Goal: Task Accomplishment & Management: Complete application form

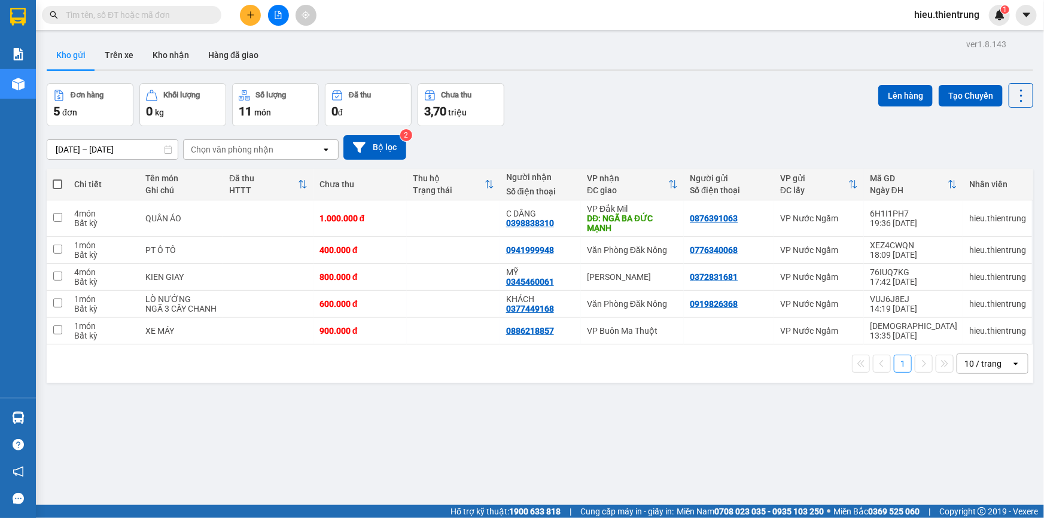
click at [271, 24] on div at bounding box center [278, 15] width 90 height 21
click at [273, 22] on button at bounding box center [278, 15] width 21 height 21
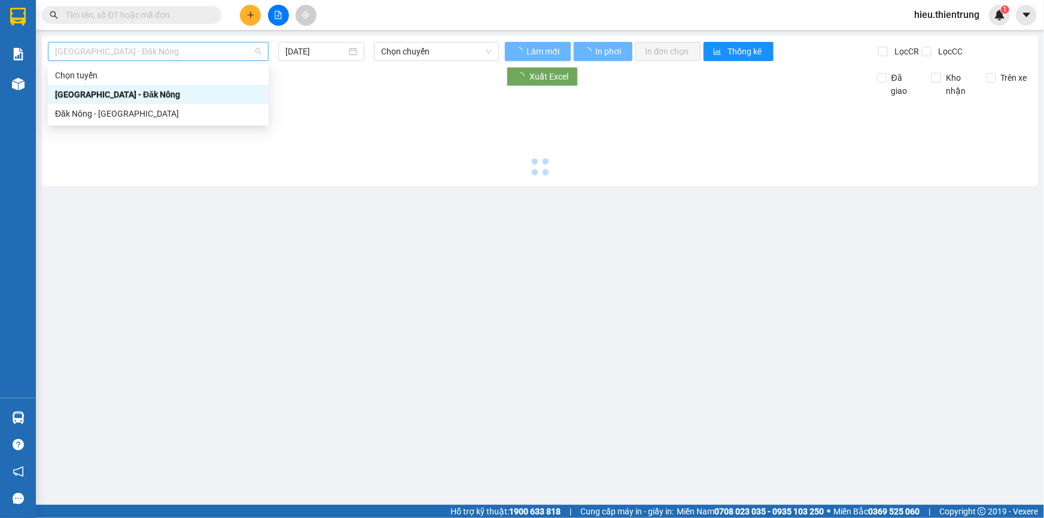
click at [180, 54] on span "[GEOGRAPHIC_DATA] - Đăk Nông" at bounding box center [158, 51] width 206 height 18
click at [117, 107] on div "Đăk Nông - [GEOGRAPHIC_DATA]" at bounding box center [158, 113] width 206 height 13
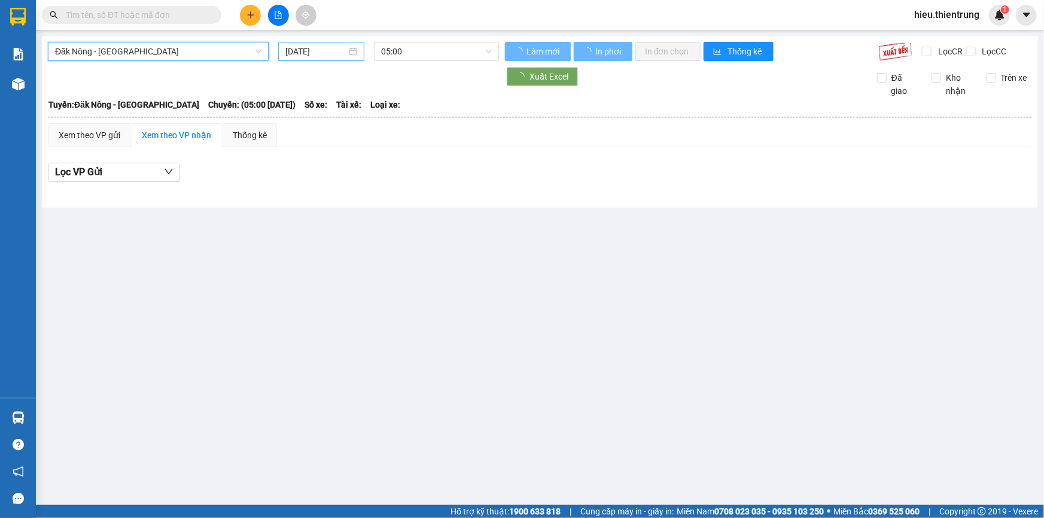
click at [306, 50] on input "[DATE]" at bounding box center [315, 51] width 61 height 13
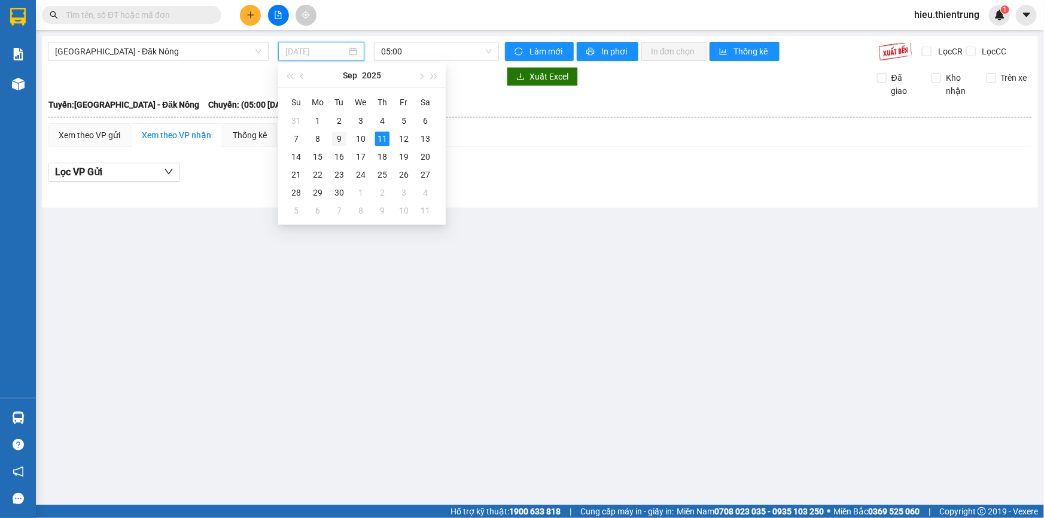
click at [339, 139] on div "9" at bounding box center [339, 139] width 14 height 14
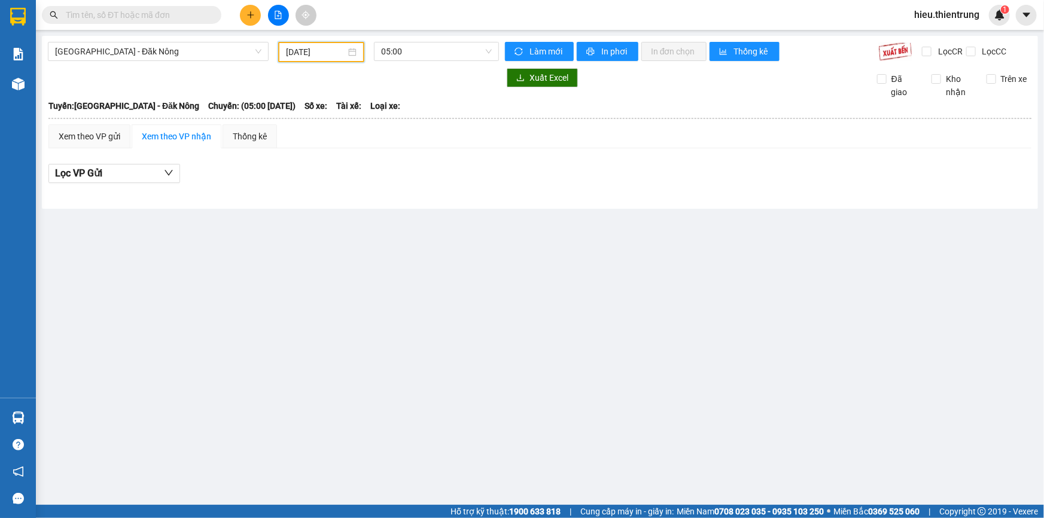
click at [343, 46] on input "[DATE]" at bounding box center [316, 51] width 60 height 13
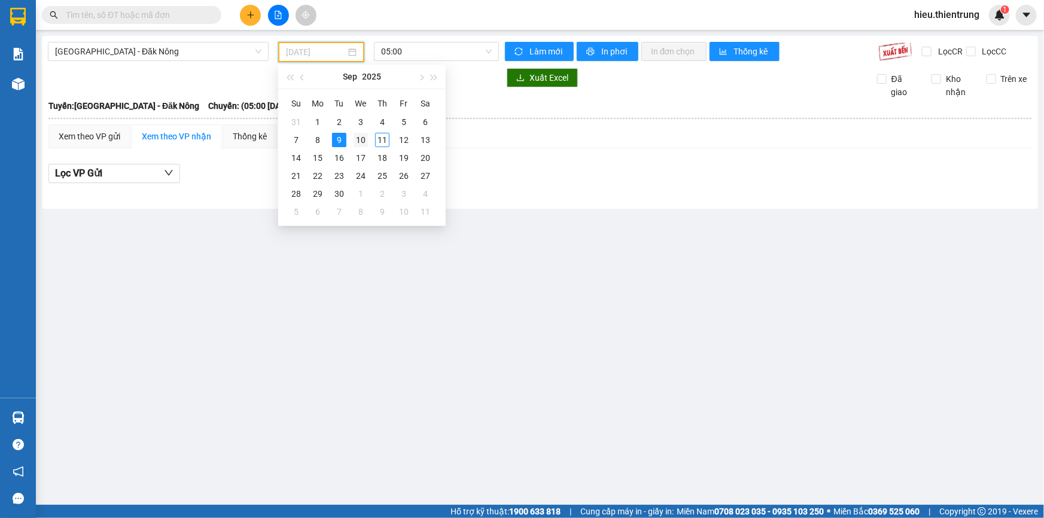
click at [358, 137] on div "10" at bounding box center [361, 140] width 14 height 14
type input "[DATE]"
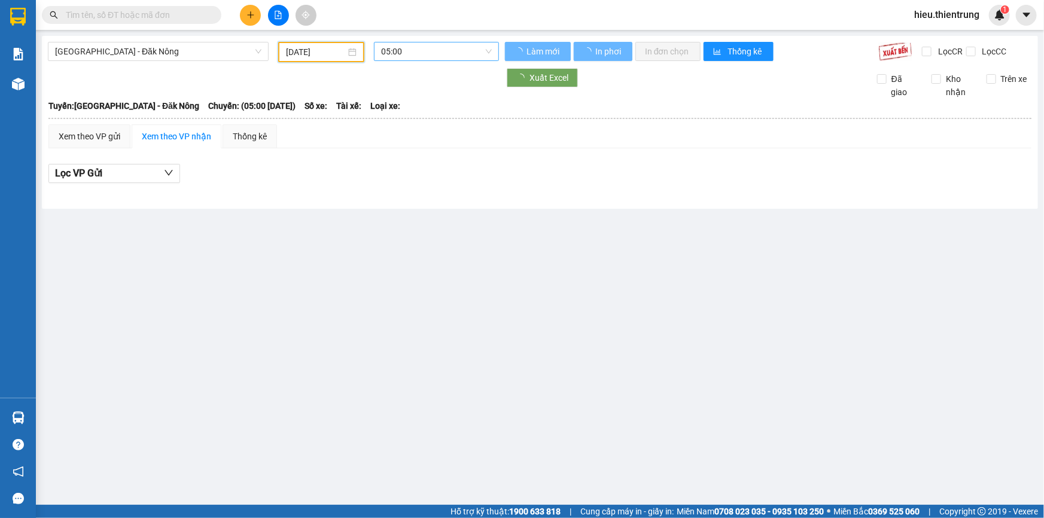
click at [407, 55] on span "05:00" at bounding box center [436, 51] width 111 height 18
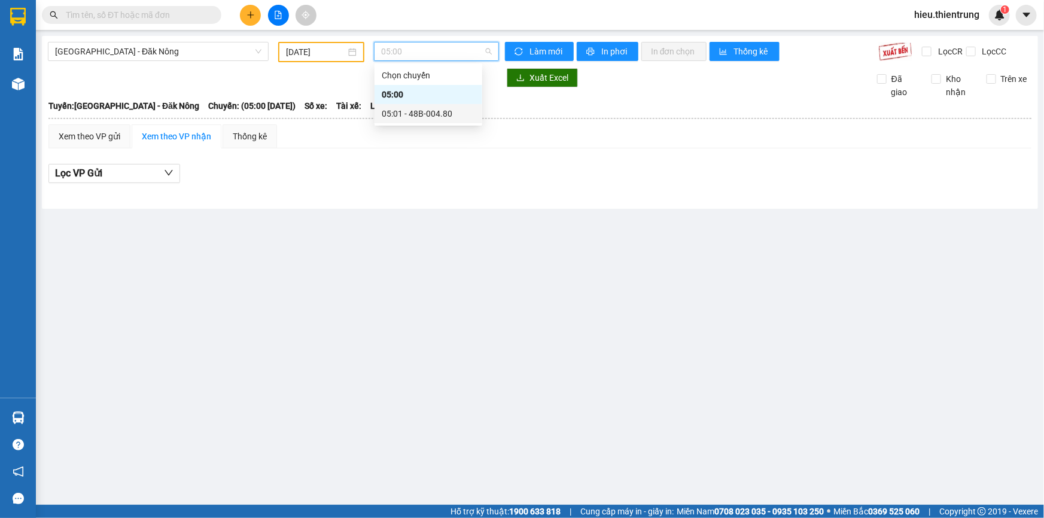
click at [432, 107] on div "05:01 - 48B-004.80" at bounding box center [428, 113] width 93 height 13
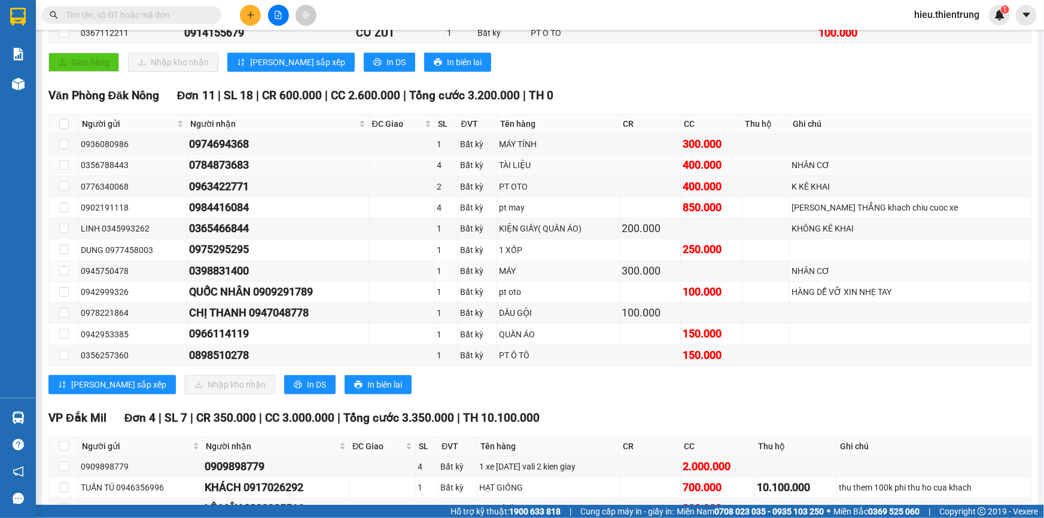
scroll to position [272, 0]
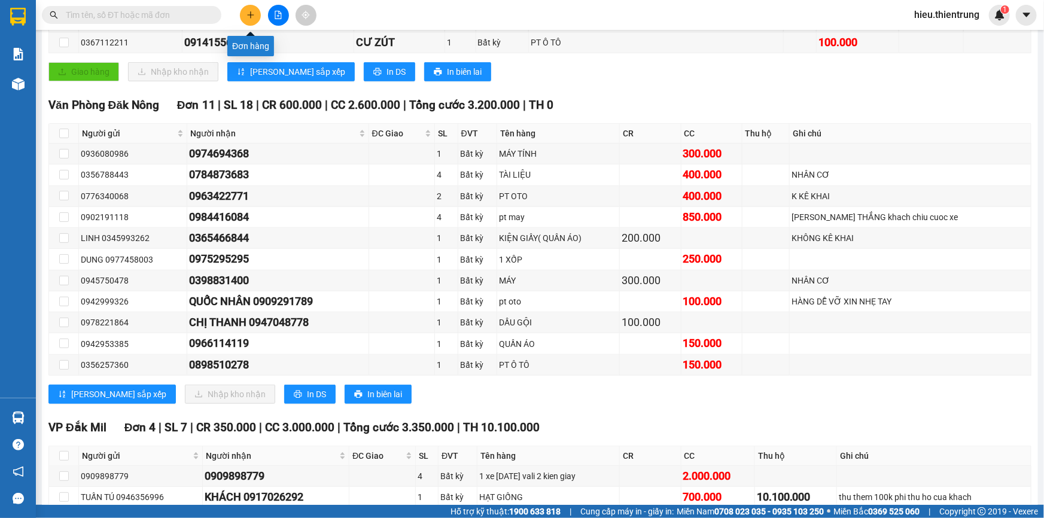
click at [251, 14] on icon "plus" at bounding box center [250, 14] width 1 height 7
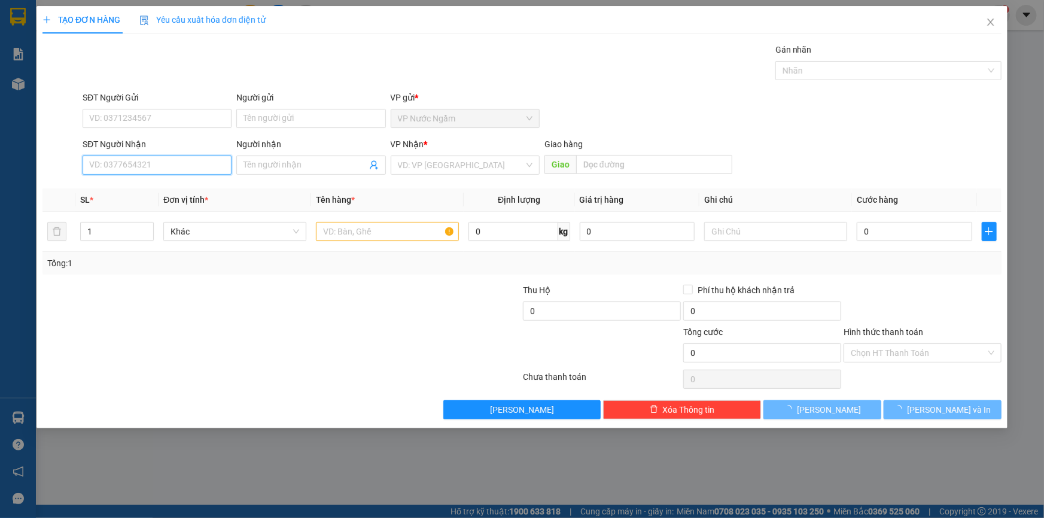
click at [120, 157] on input "SĐT Người Nhận" at bounding box center [157, 165] width 149 height 19
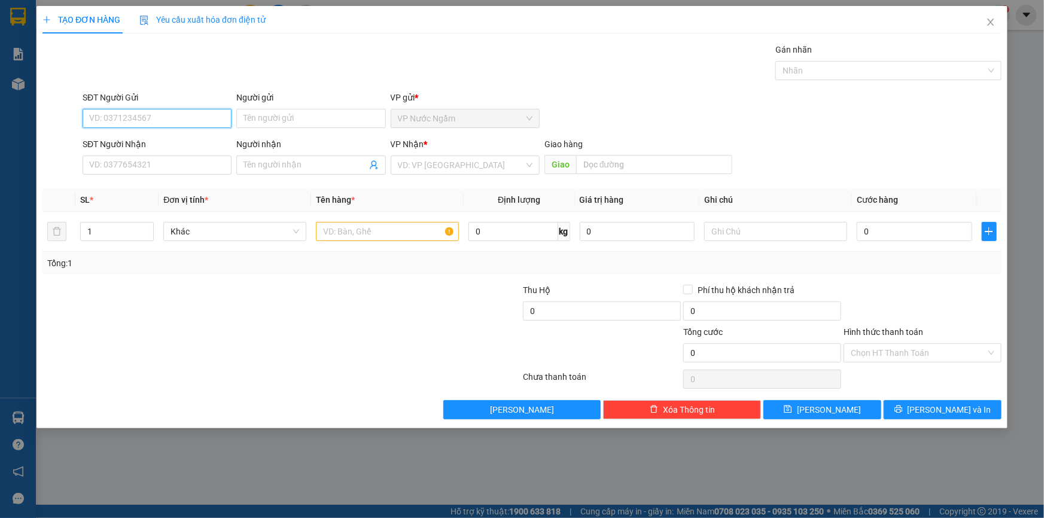
click at [151, 114] on input "SĐT Người Gửi" at bounding box center [157, 118] width 149 height 19
type input "0912262096"
click at [123, 164] on input "SĐT Người Nhận" at bounding box center [157, 165] width 149 height 19
type input "0935874750"
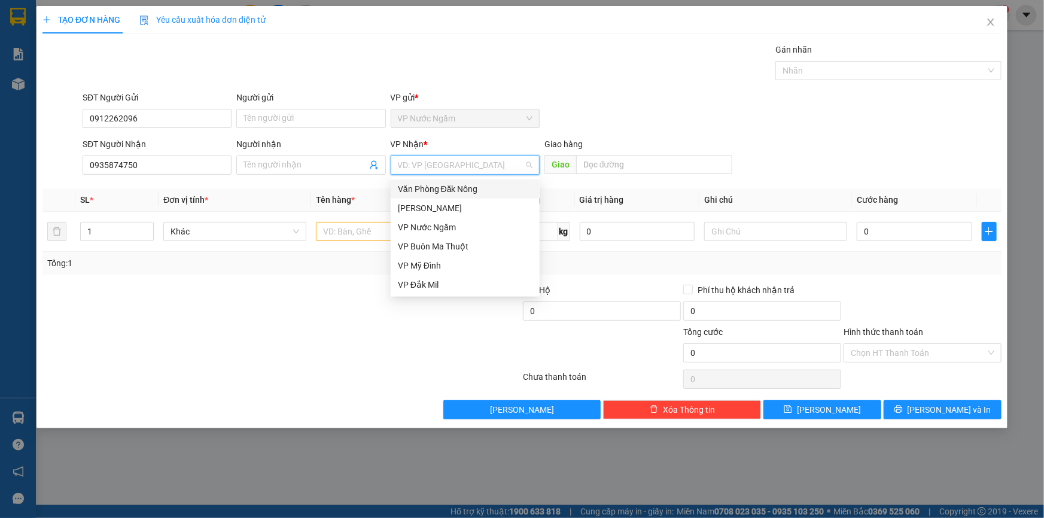
click at [458, 162] on input "search" at bounding box center [461, 165] width 126 height 18
click at [456, 183] on div "Văn Phòng Đăk Nông" at bounding box center [465, 188] width 135 height 13
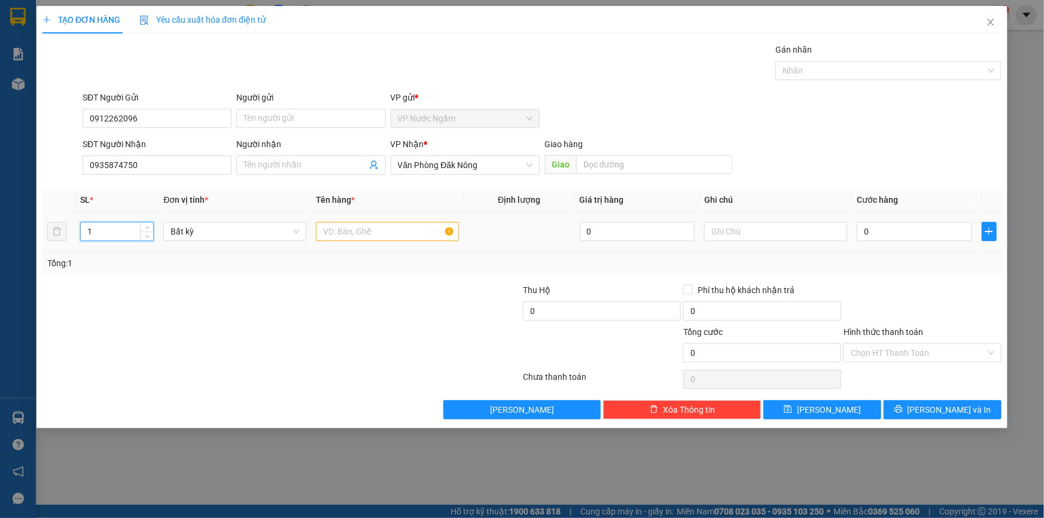
drag, startPoint x: 107, startPoint y: 232, endPoint x: 28, endPoint y: 242, distance: 79.1
click at [34, 239] on div "TẠO ĐƠN HÀNG Yêu cầu xuất hóa đơn điện tử Transit Pickup Surcharge Ids Transit …" at bounding box center [522, 259] width 1044 height 518
type input "2"
click at [404, 245] on td at bounding box center [387, 232] width 153 height 40
click at [375, 233] on input "text" at bounding box center [387, 231] width 143 height 19
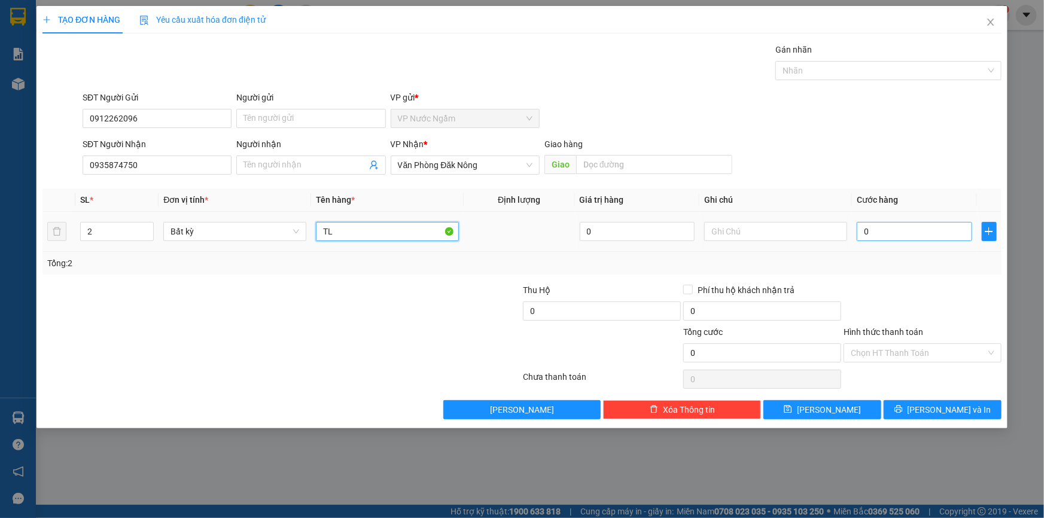
type input "TL"
click at [912, 231] on input "0" at bounding box center [914, 231] width 115 height 19
type input "3"
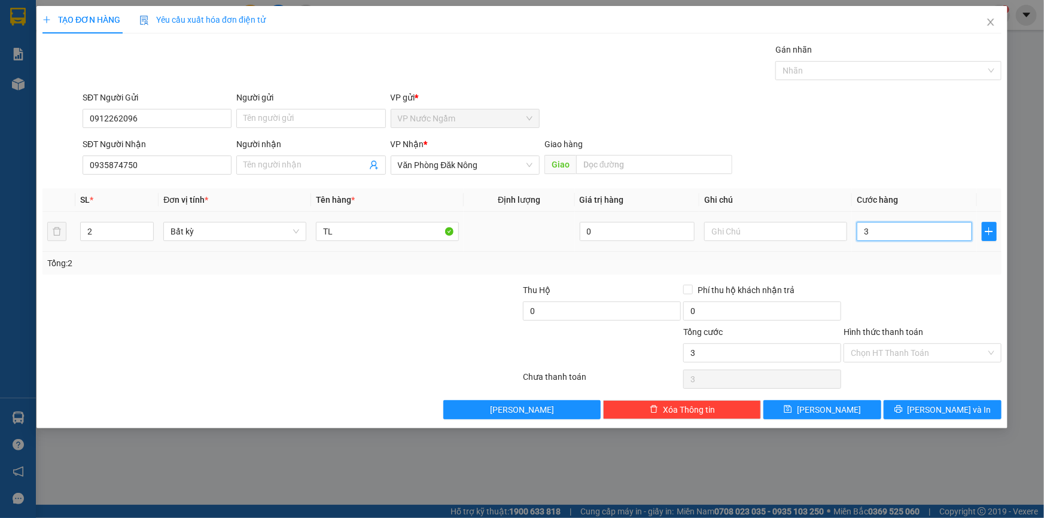
type input "30"
type input "300"
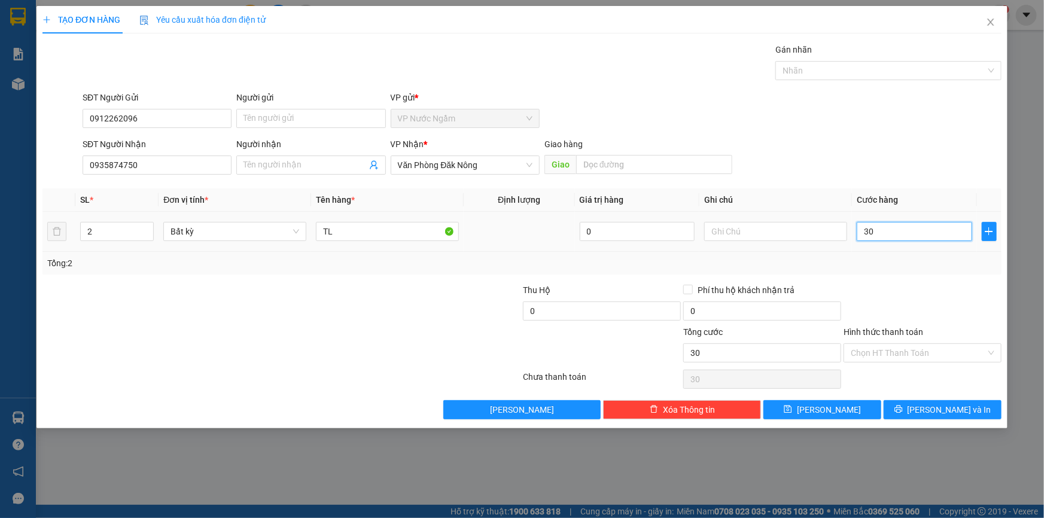
type input "300"
type input "3.000"
type input "30.000"
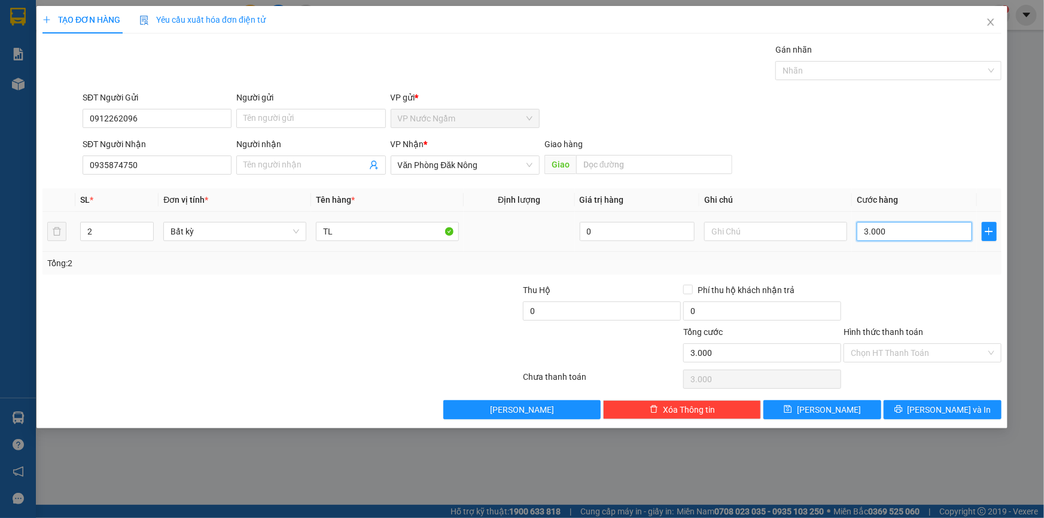
type input "30.000"
type input "300.000"
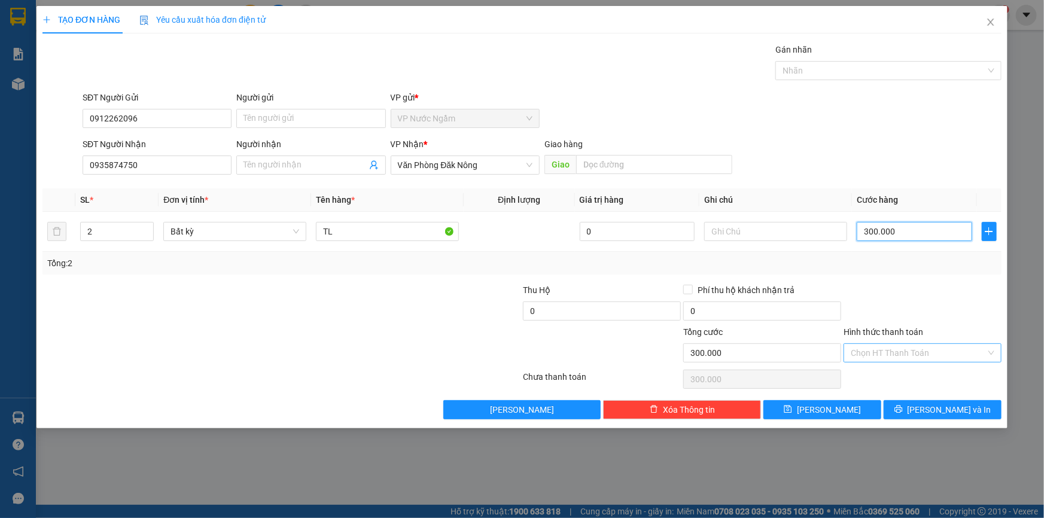
type input "300.000"
click at [857, 351] on input "Hình thức thanh toán" at bounding box center [918, 353] width 135 height 18
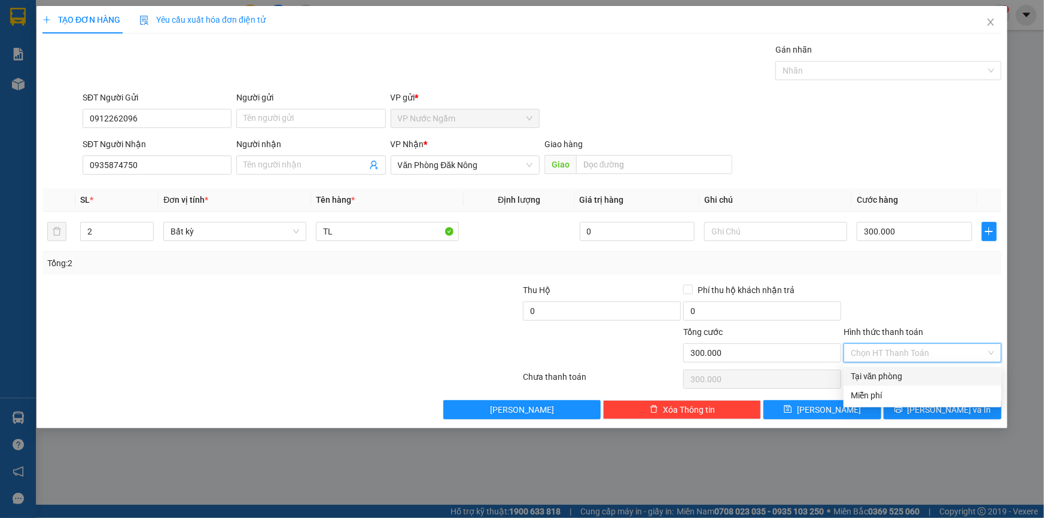
click at [872, 373] on div "Tại văn phòng" at bounding box center [923, 376] width 144 height 13
type input "0"
click at [918, 378] on div "Tại văn phòng" at bounding box center [923, 376] width 144 height 13
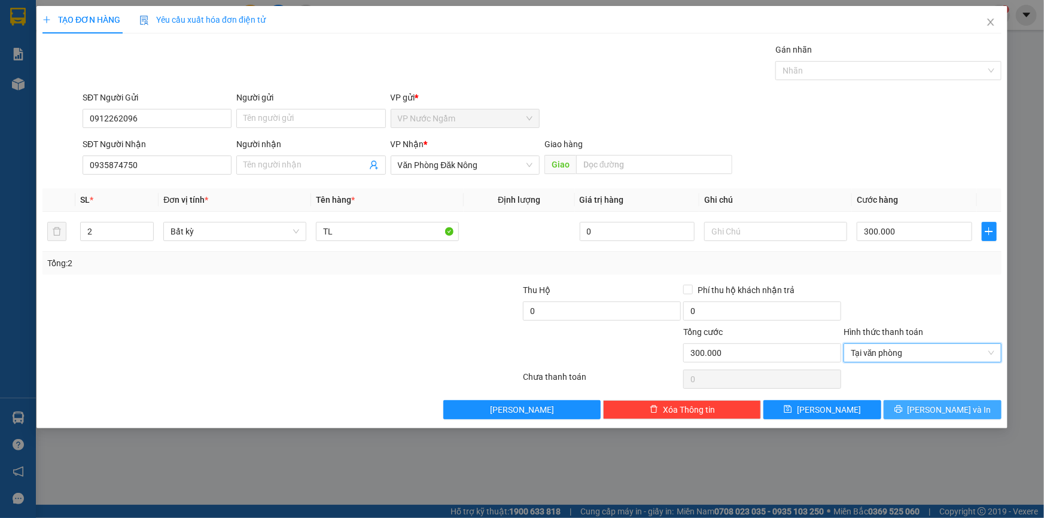
click at [929, 403] on button "[PERSON_NAME] và In" at bounding box center [943, 409] width 118 height 19
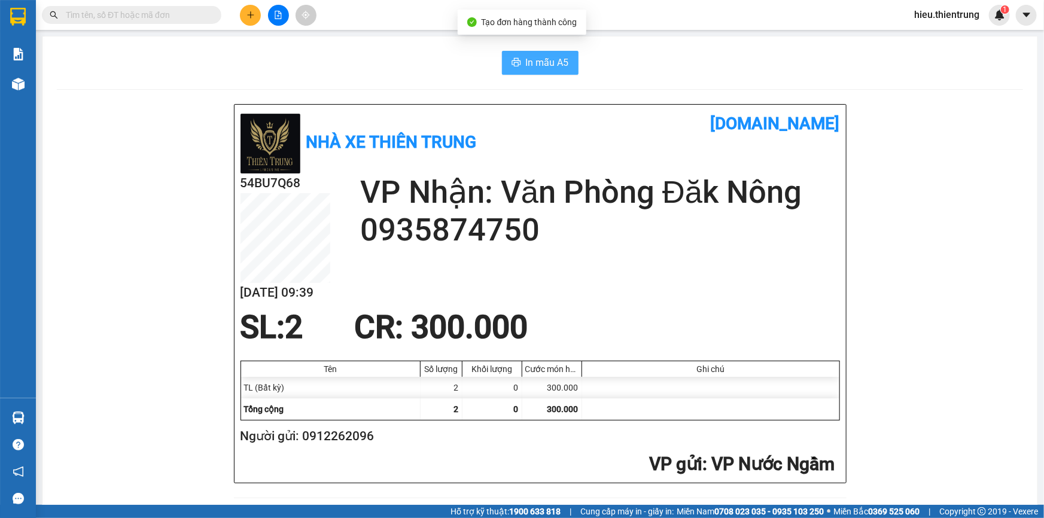
click at [543, 60] on span "In mẫu A5" at bounding box center [547, 62] width 43 height 15
click at [692, 71] on div "In mẫu A5" at bounding box center [540, 63] width 966 height 24
drag, startPoint x: 423, startPoint y: 72, endPoint x: 239, endPoint y: 375, distance: 354.6
